Goal: Task Accomplishment & Management: Complete application form

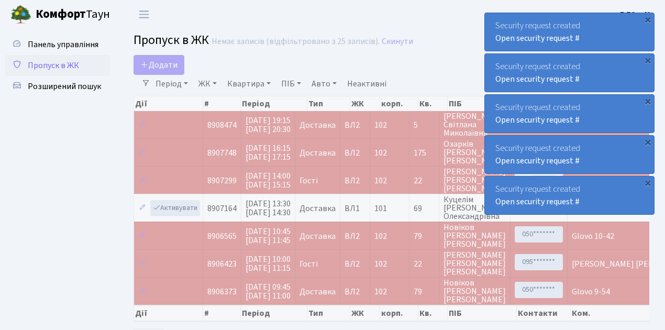
select select "25"
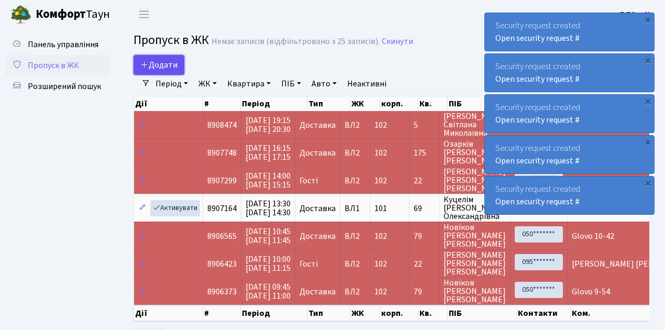
click at [165, 62] on span "Додати" at bounding box center [158, 65] width 37 height 12
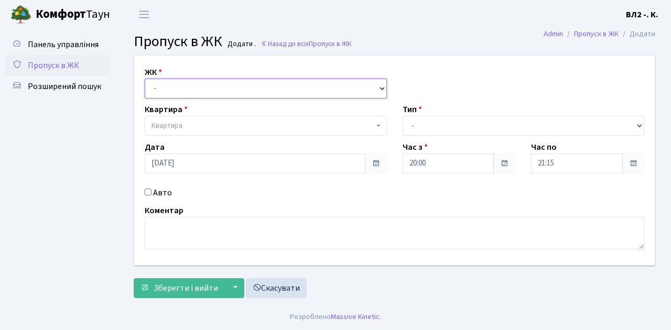
click at [180, 91] on select "- ВЛ1, Ужгородський пров., 4/1 ВЛ2, Голосіївський просп., 76 ВЛ3, пр.Голосіївсь…" at bounding box center [266, 89] width 242 height 20
select select "317"
click at [145, 79] on select "- ВЛ1, Ужгородський пров., 4/1 ВЛ2, Голосіївський просп., 76 ВЛ3, пр.Голосіївсь…" at bounding box center [266, 89] width 242 height 20
select select
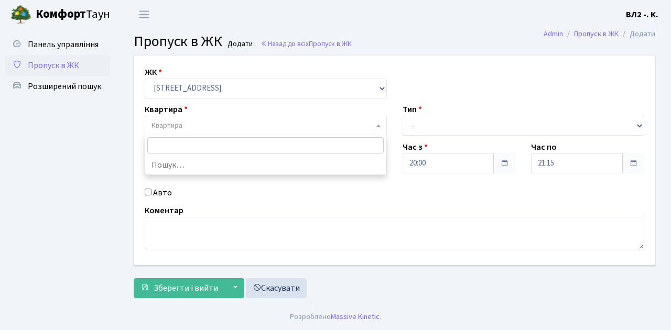
click at [185, 127] on span "Квартира" at bounding box center [262, 126] width 222 height 10
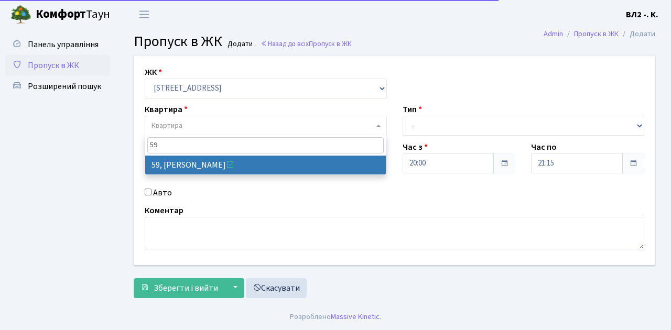
type input "59"
select select "38116"
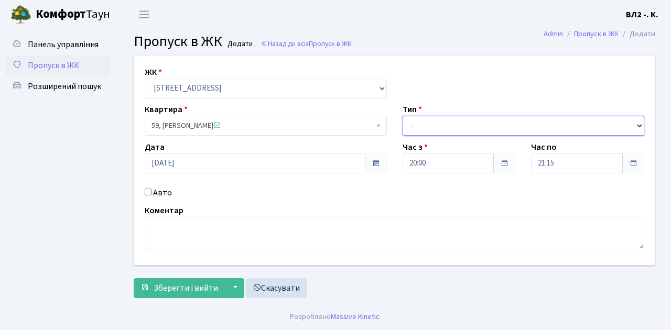
click at [414, 123] on select "- Доставка Таксі Гості Сервіс" at bounding box center [523, 126] width 242 height 20
select select "1"
click at [402, 116] on select "- Доставка Таксі Гості Сервіс" at bounding box center [523, 126] width 242 height 20
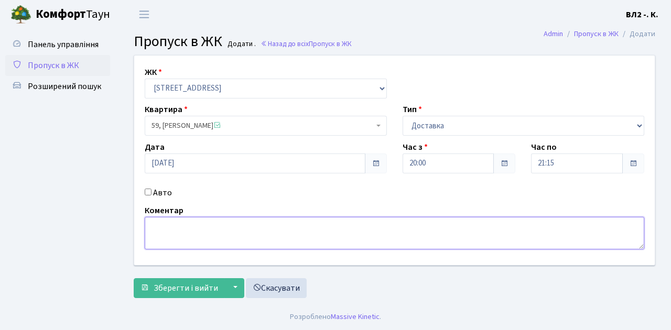
click at [186, 228] on textarea at bounding box center [394, 233] width 499 height 32
type textarea "Glovo"
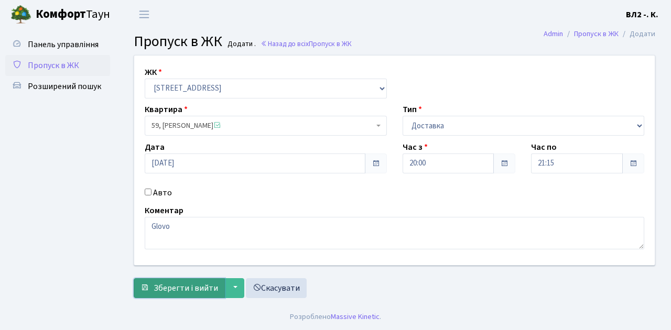
click at [204, 285] on span "Зберегти і вийти" at bounding box center [186, 288] width 64 height 12
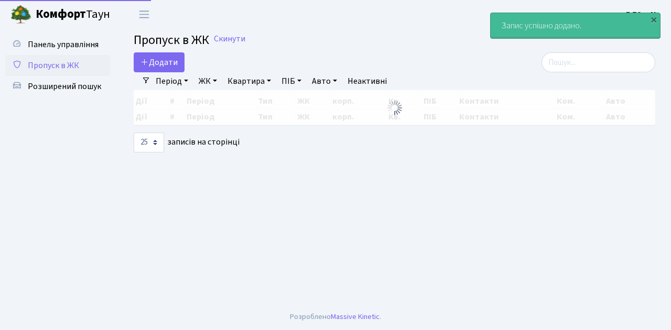
select select "25"
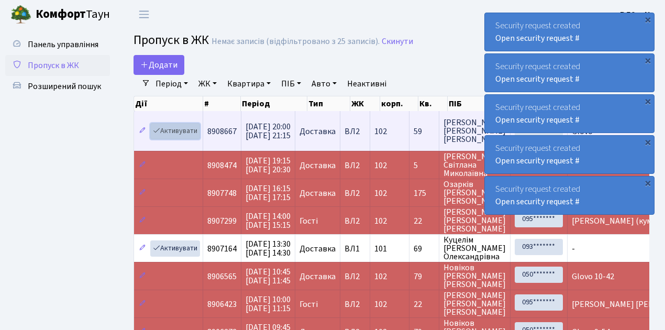
click at [163, 130] on link "Активувати" at bounding box center [175, 131] width 50 height 16
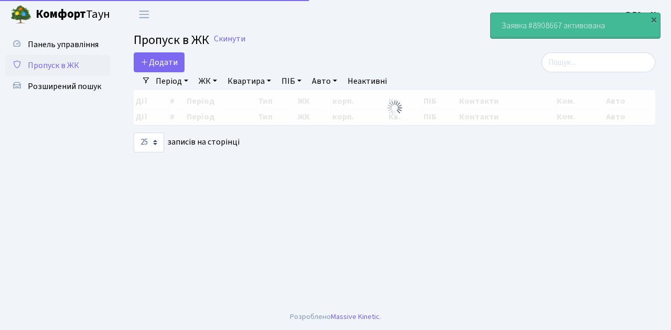
select select "25"
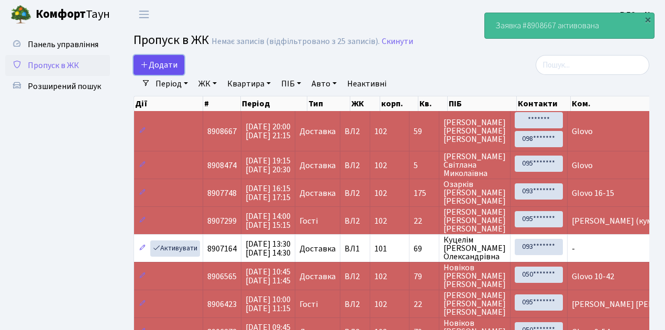
click at [167, 69] on span "Додати" at bounding box center [158, 65] width 37 height 12
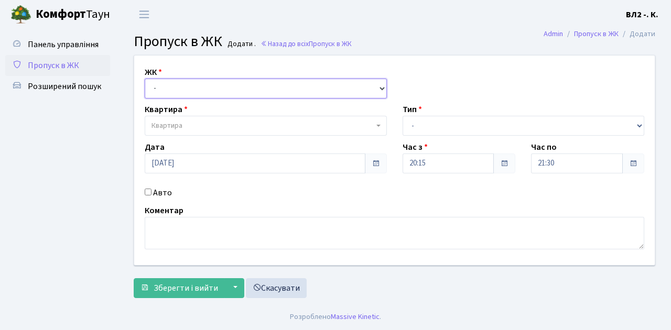
click at [169, 94] on select "- [STREET_ADDRESS][PERSON_NAME]" at bounding box center [266, 89] width 242 height 20
select select "317"
click at [145, 79] on select "- [STREET_ADDRESS][PERSON_NAME]" at bounding box center [266, 89] width 242 height 20
select select
click at [199, 123] on span "Квартира" at bounding box center [262, 126] width 222 height 10
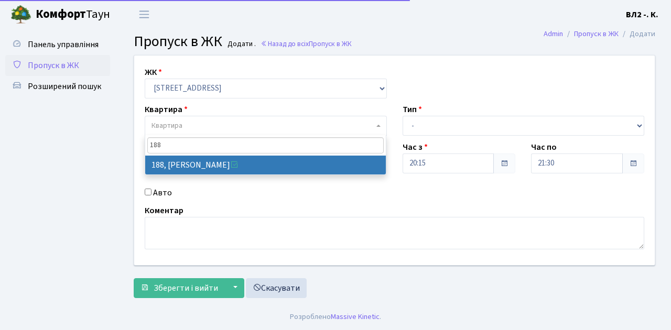
type input "188"
select select "40000"
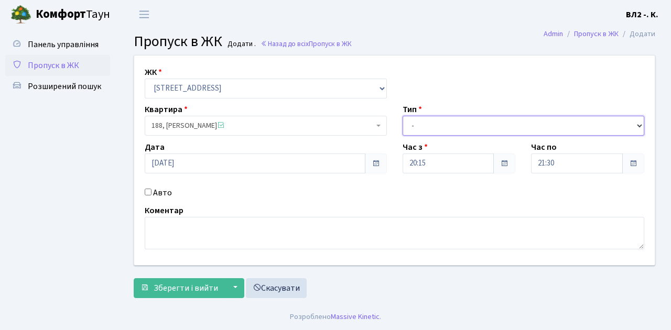
click at [459, 125] on select "- Доставка Таксі Гості Сервіс" at bounding box center [523, 126] width 242 height 20
select select "1"
click at [402, 116] on select "- Доставка Таксі Гості Сервіс" at bounding box center [523, 126] width 242 height 20
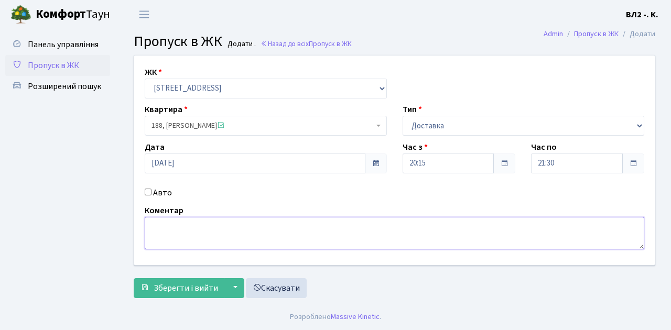
click at [170, 230] on textarea at bounding box center [394, 233] width 499 height 32
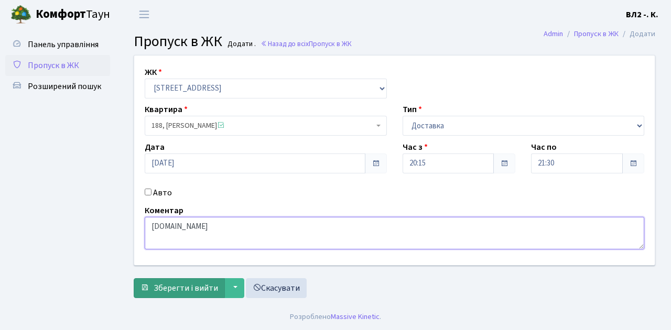
type textarea "[DOMAIN_NAME]"
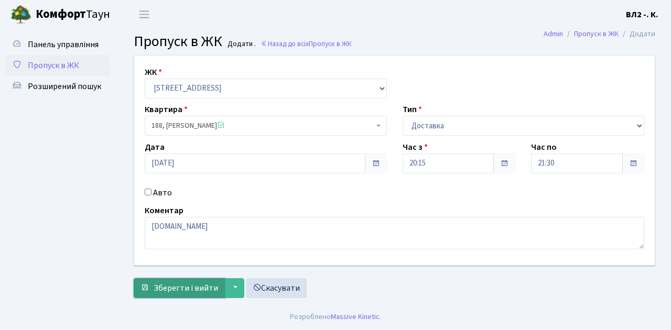
click at [188, 286] on span "Зберегти і вийти" at bounding box center [186, 288] width 64 height 12
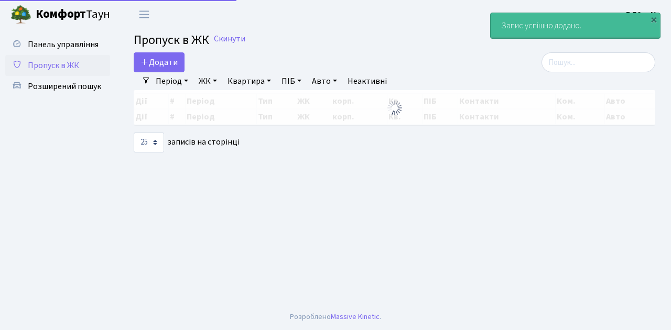
select select "25"
